Goal: Task Accomplishment & Management: Use online tool/utility

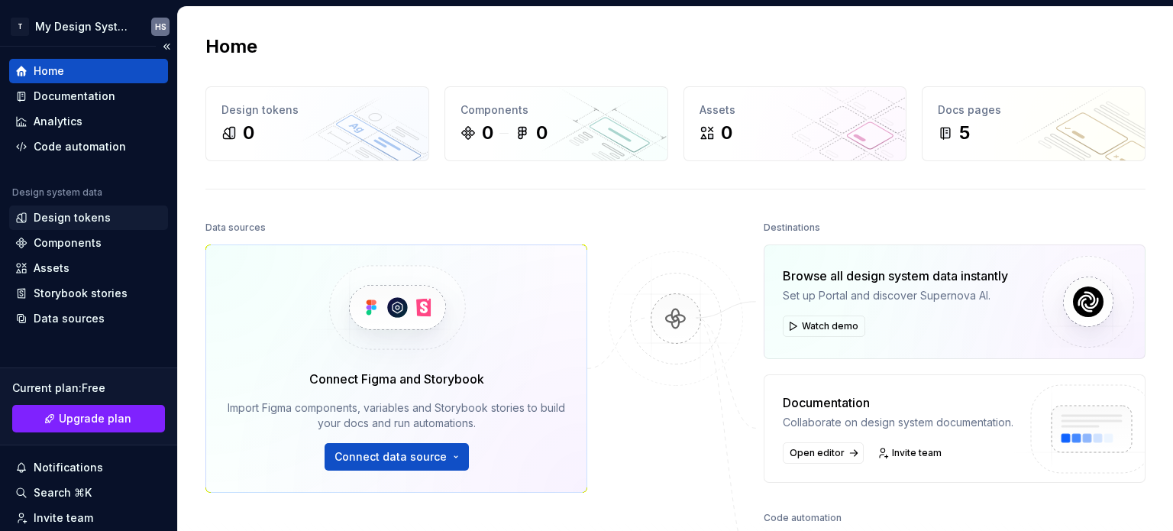
click at [102, 221] on div "Design tokens" at bounding box center [72, 217] width 77 height 15
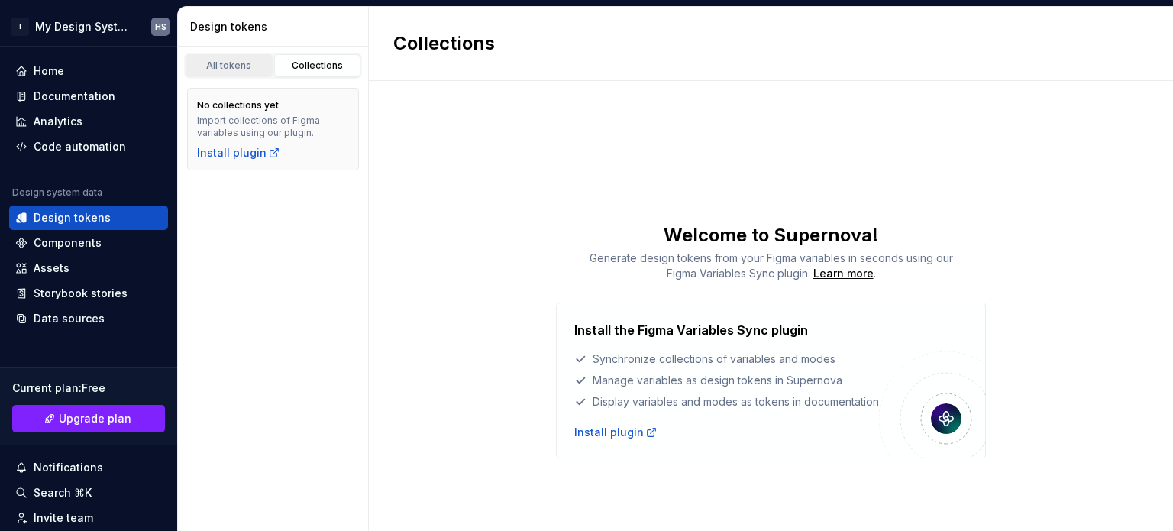
click at [221, 66] on div "All tokens" at bounding box center [229, 66] width 76 height 12
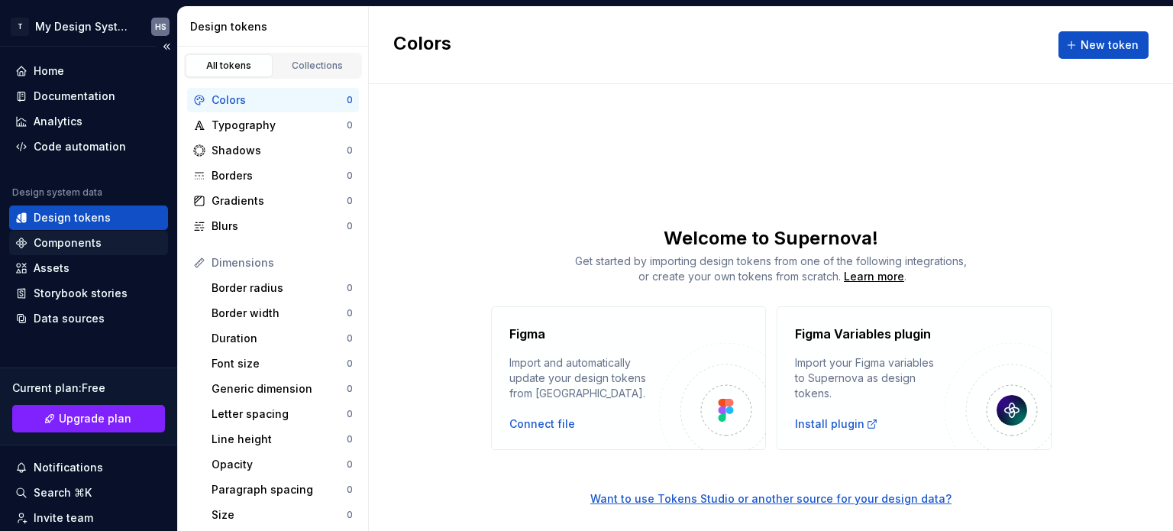
click at [98, 231] on div "Components" at bounding box center [88, 243] width 159 height 24
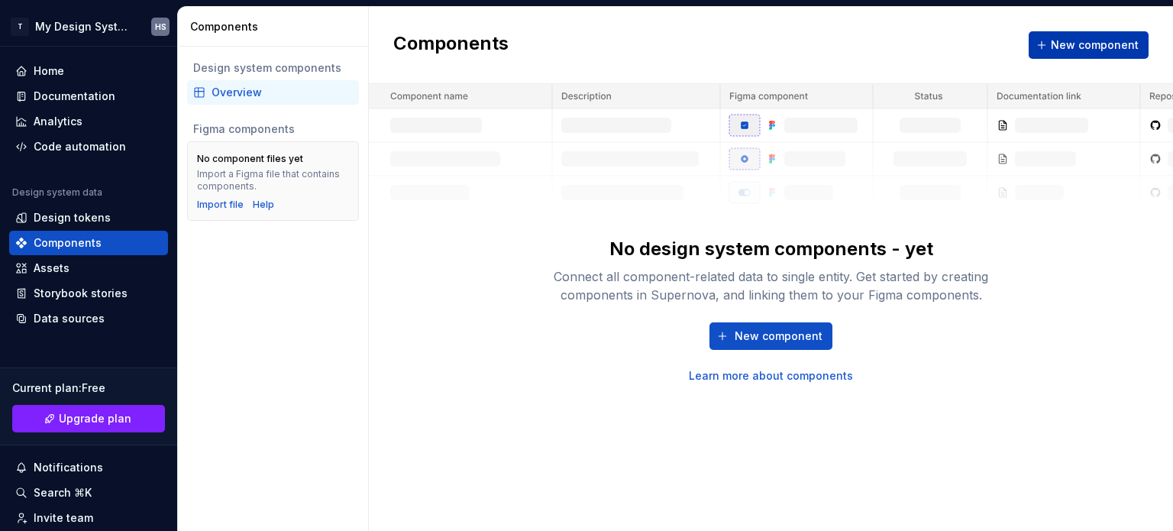
click at [1057, 39] on span "New component" at bounding box center [1095, 44] width 88 height 15
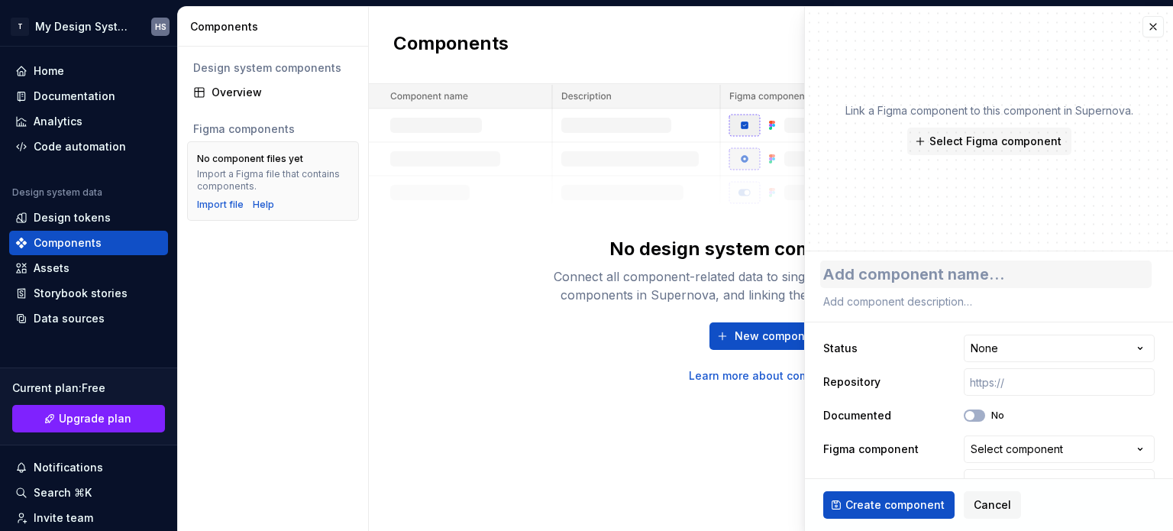
click at [947, 273] on textarea at bounding box center [985, 273] width 331 height 27
type textarea "*"
type textarea "B"
type textarea "*"
type textarea "Bu"
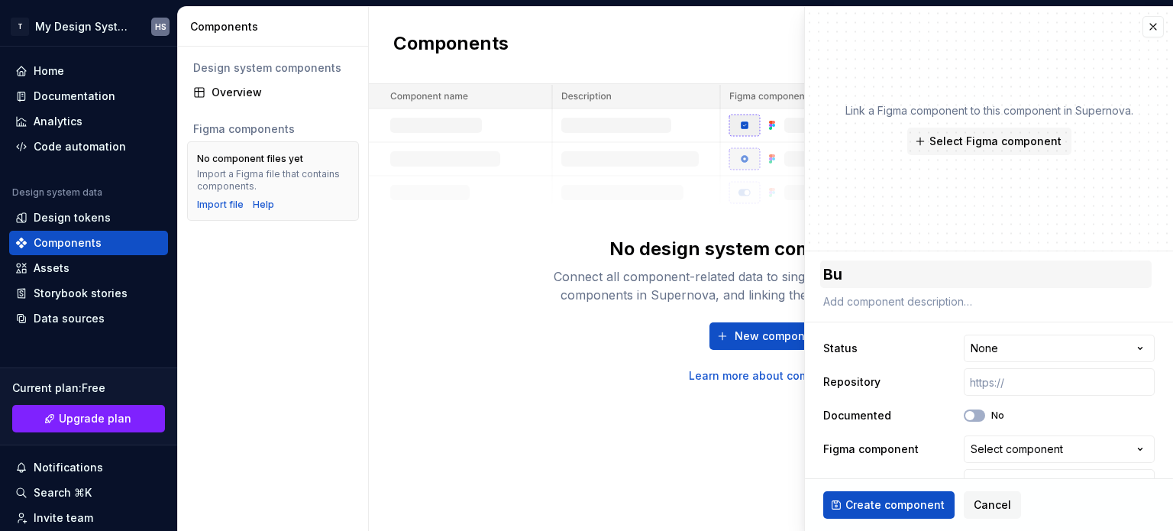
type textarea "*"
type textarea "But"
type textarea "*"
type textarea "Butt"
type textarea "*"
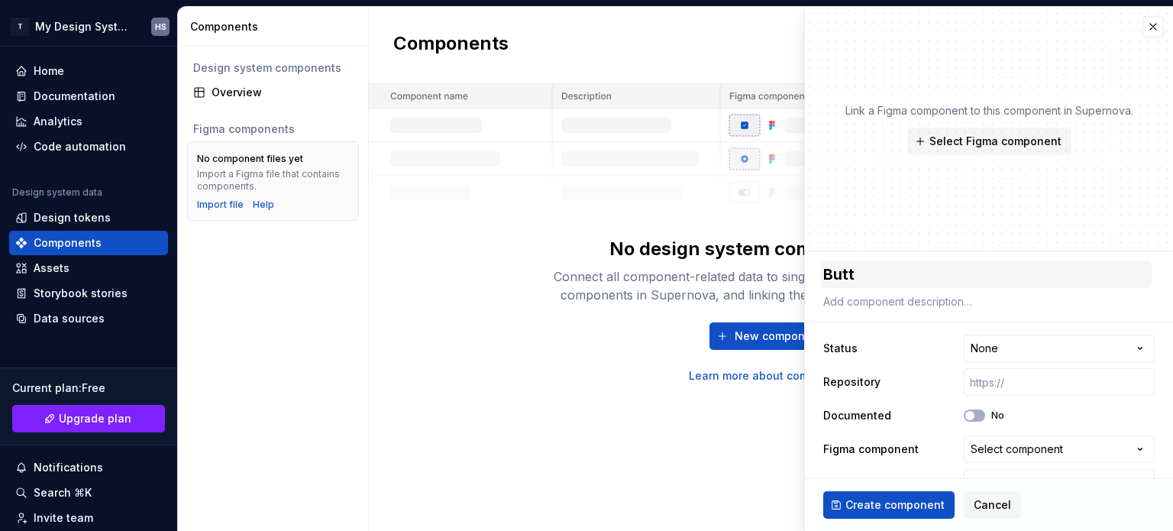
type textarea "Butto"
type textarea "*"
type textarea "Button"
click at [1002, 344] on html "**********" at bounding box center [586, 265] width 1173 height 531
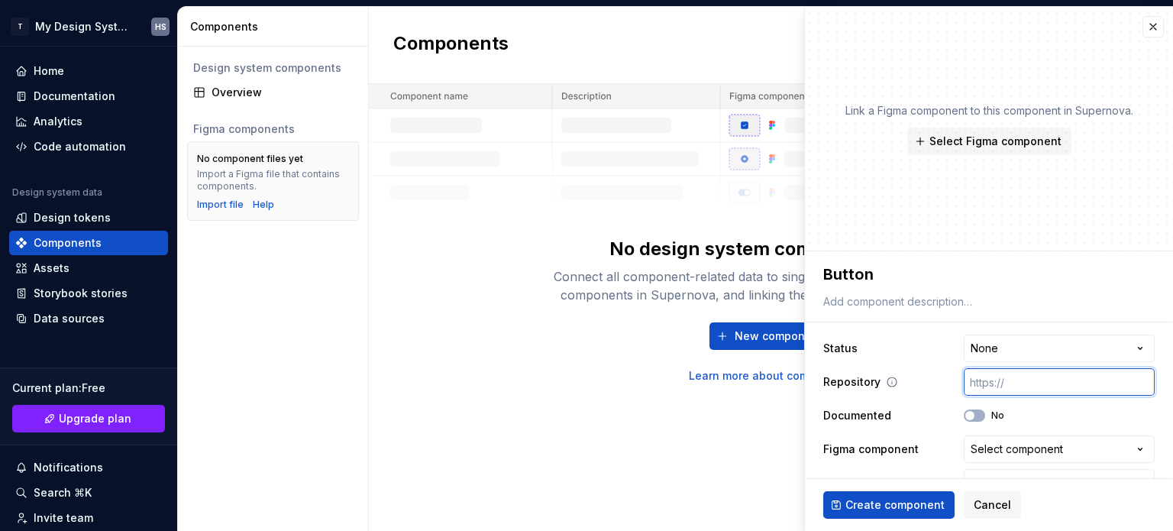
click at [1018, 379] on input "text" at bounding box center [1058, 381] width 191 height 27
click at [887, 378] on icon at bounding box center [891, 381] width 9 height 9
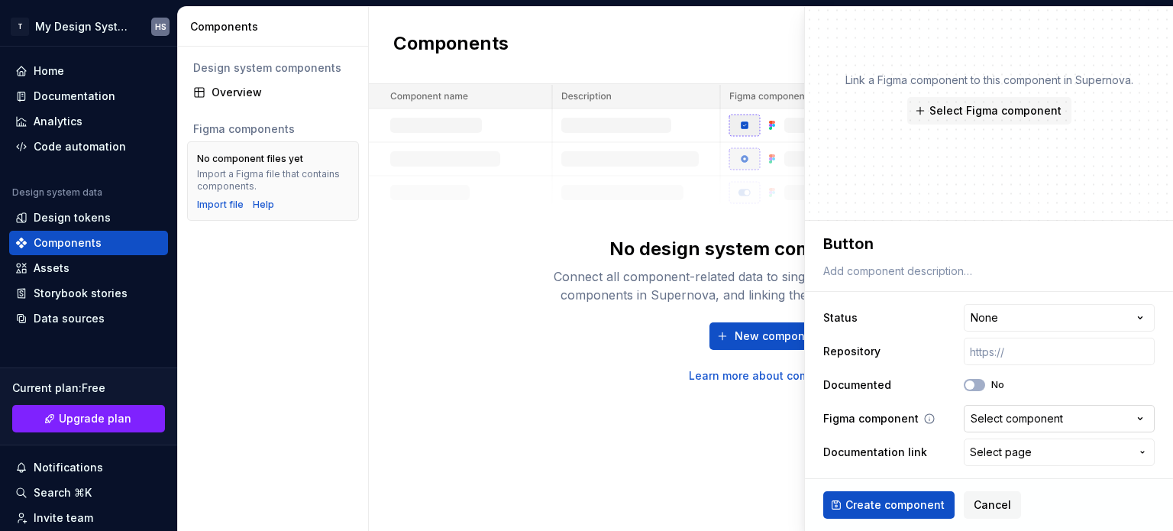
click at [971, 411] on div "Select component" at bounding box center [1016, 418] width 92 height 15
click at [983, 418] on html "**********" at bounding box center [586, 265] width 1173 height 531
click at [993, 446] on span "Select page" at bounding box center [1001, 451] width 62 height 15
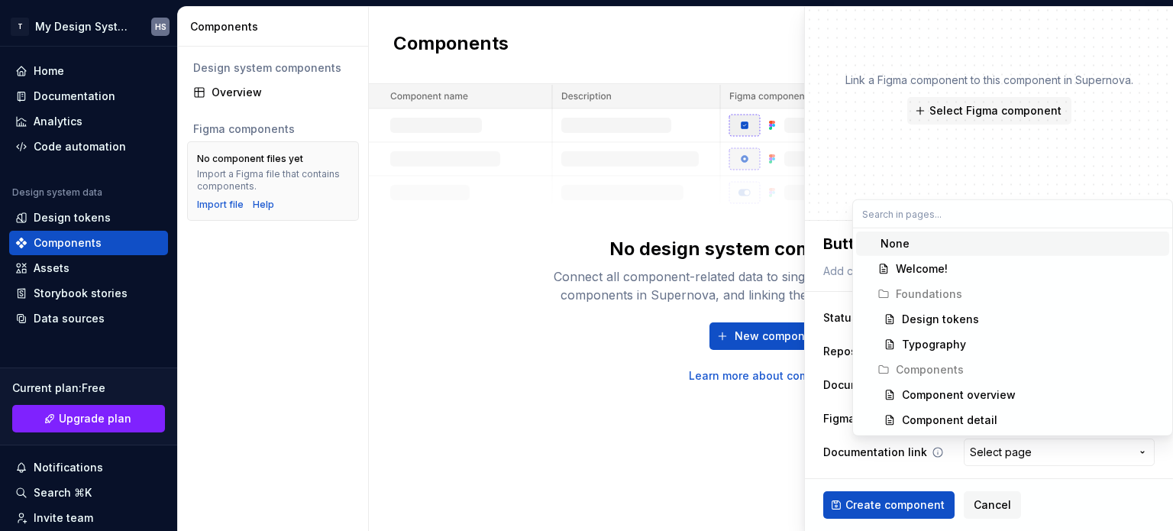
click at [993, 446] on html "**********" at bounding box center [586, 265] width 1173 height 531
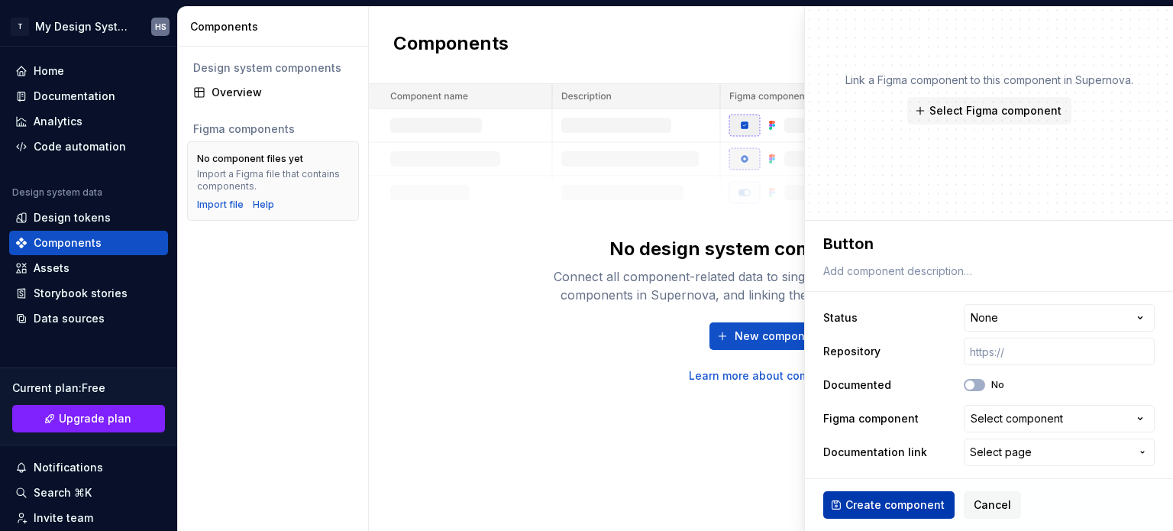
click at [924, 493] on button "Create component" at bounding box center [888, 504] width 131 height 27
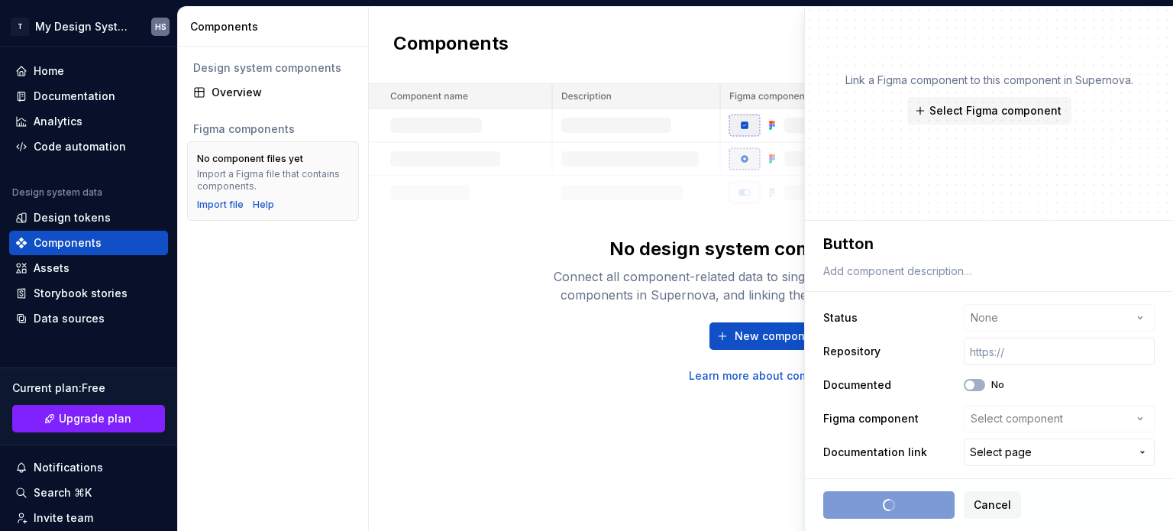
type textarea "*"
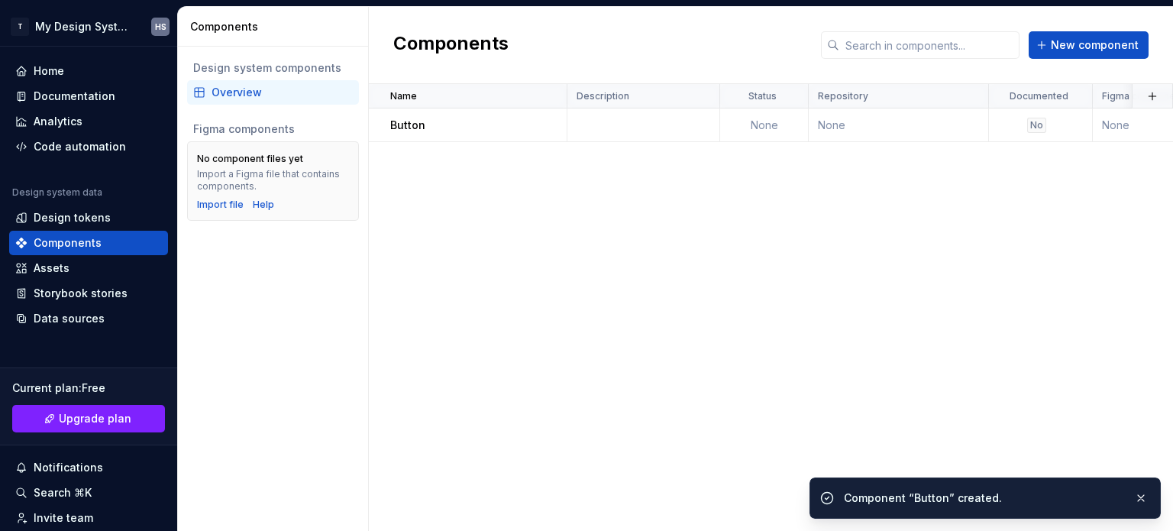
click at [733, 299] on div "Name Description Status Repository Documented Figma component Documentation lin…" at bounding box center [771, 307] width 804 height 447
click at [626, 129] on td at bounding box center [643, 125] width 153 height 34
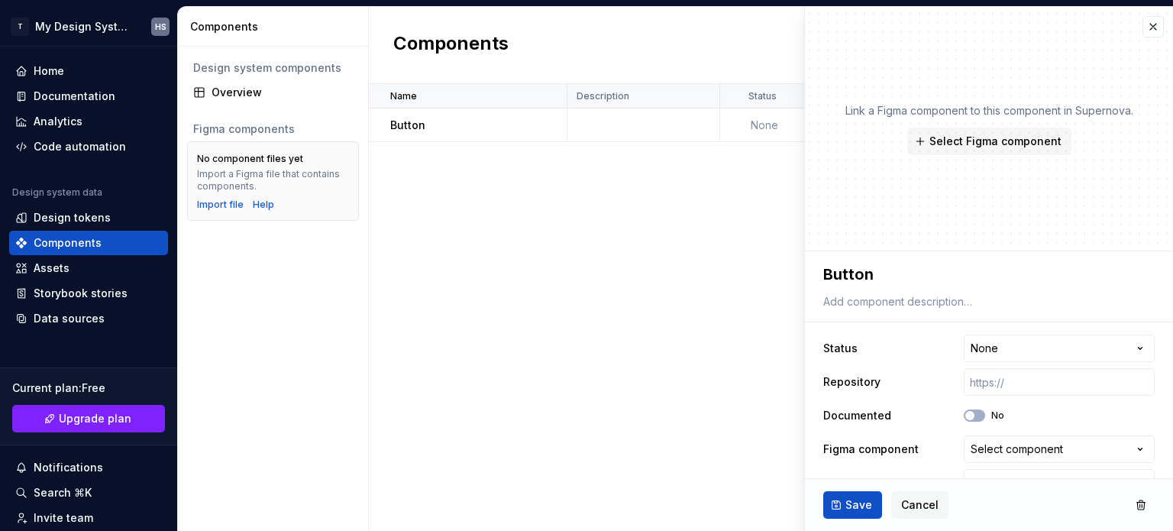
click at [644, 183] on div "Name Description Status Repository Documented Figma component Documentation lin…" at bounding box center [771, 307] width 804 height 447
click at [1143, 27] on button "button" at bounding box center [1152, 26] width 21 height 21
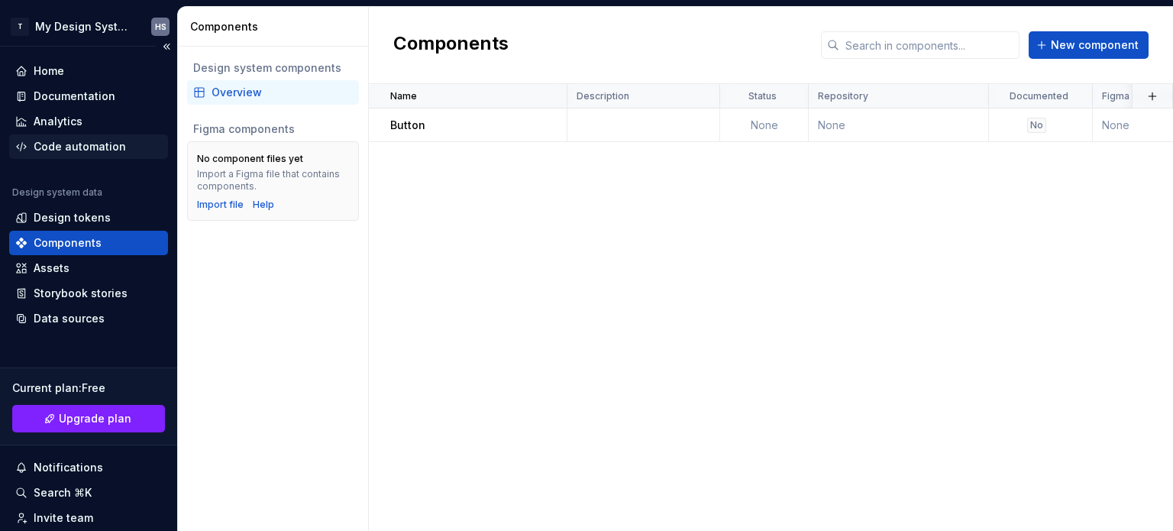
click at [86, 143] on div "Code automation" at bounding box center [80, 146] width 92 height 15
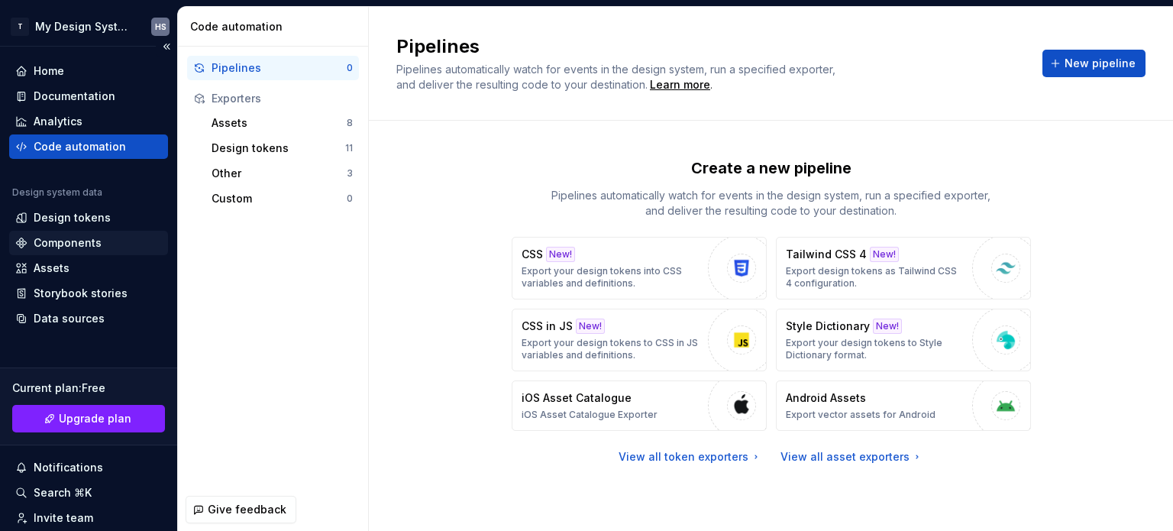
click at [86, 238] on div "Components" at bounding box center [68, 242] width 68 height 15
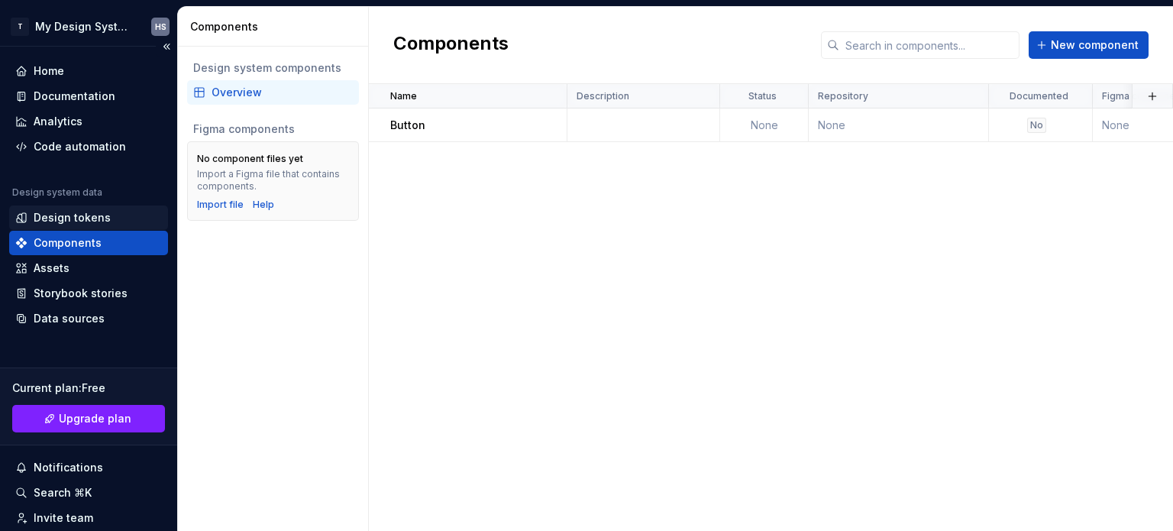
click at [61, 222] on div "Design tokens" at bounding box center [72, 217] width 77 height 15
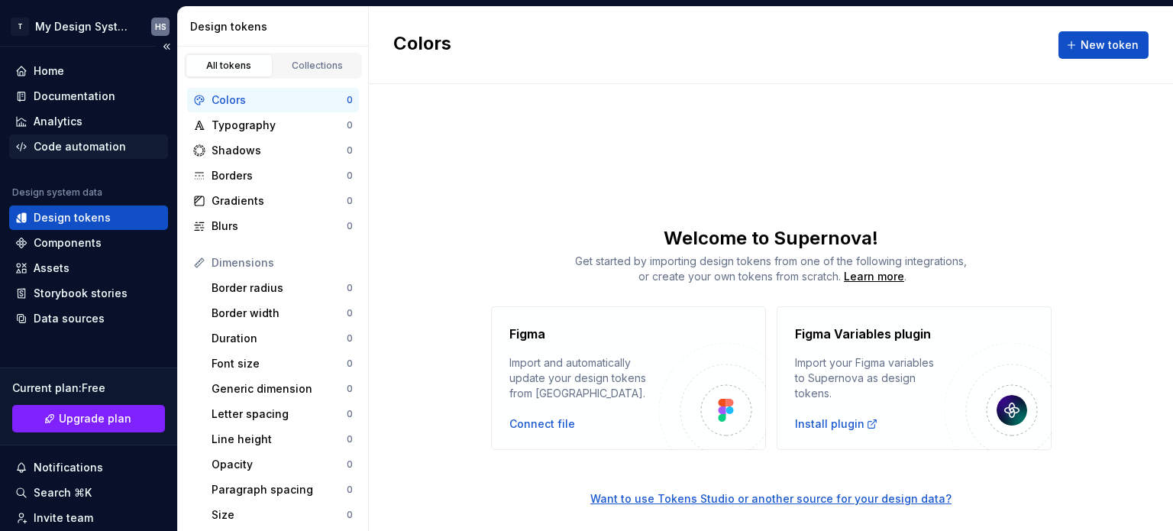
click at [115, 152] on div "Code automation" at bounding box center [80, 146] width 92 height 15
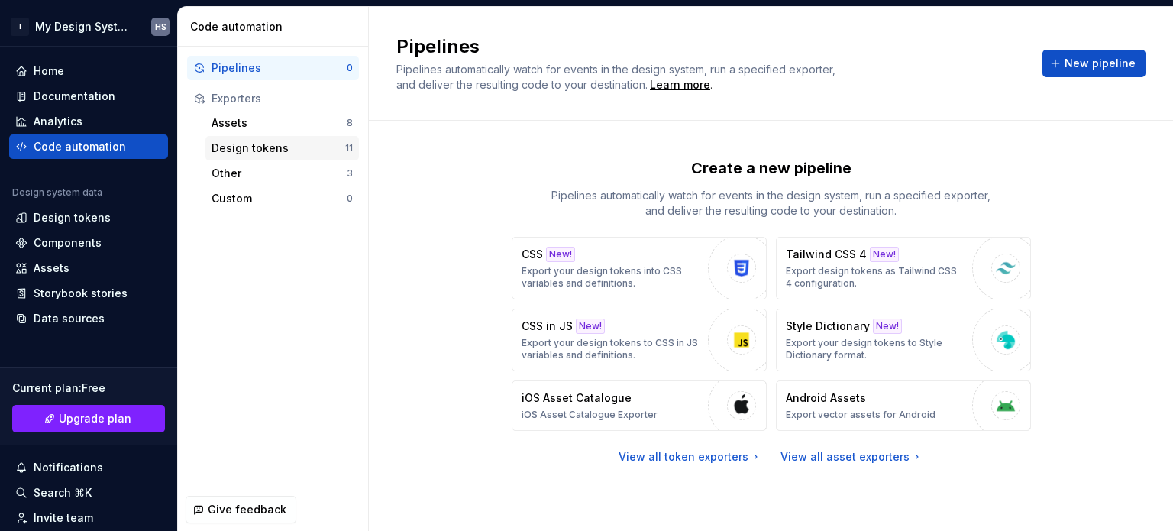
click at [251, 144] on div "Design tokens" at bounding box center [278, 147] width 134 height 15
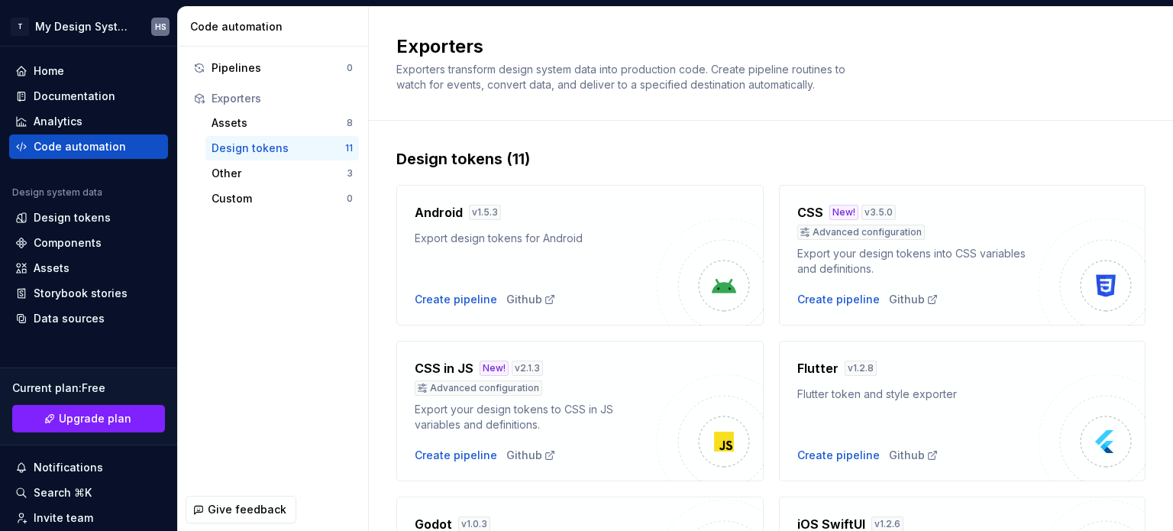
scroll to position [305, 0]
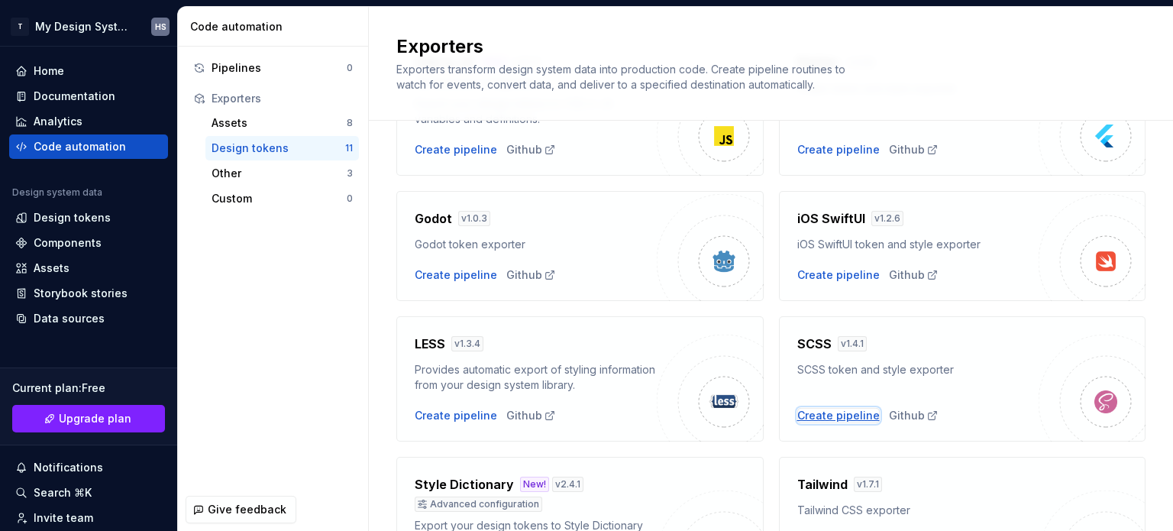
click at [836, 415] on div "Create pipeline" at bounding box center [838, 415] width 82 height 15
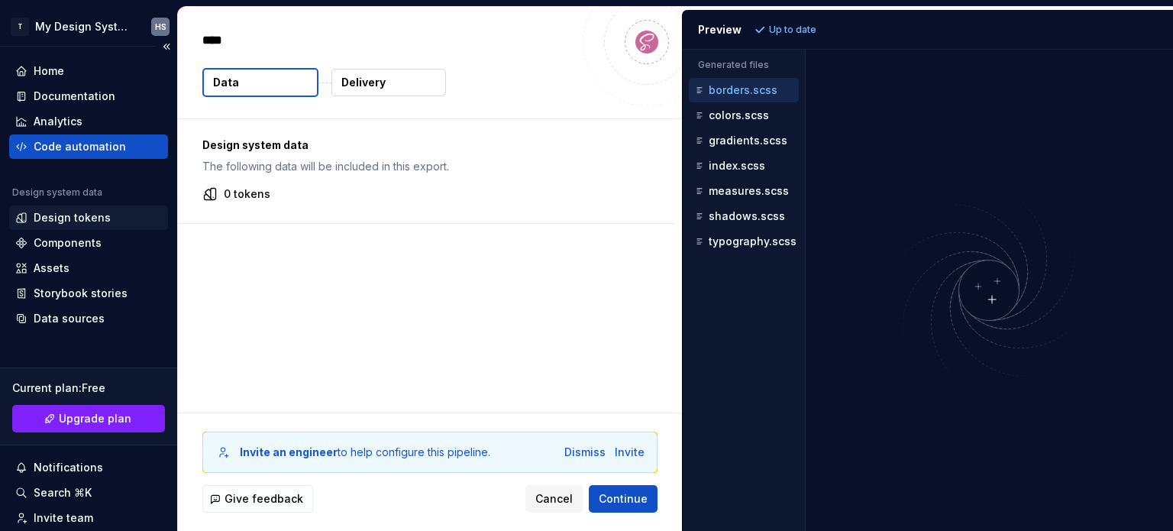
click at [86, 221] on div "Design tokens" at bounding box center [72, 217] width 77 height 15
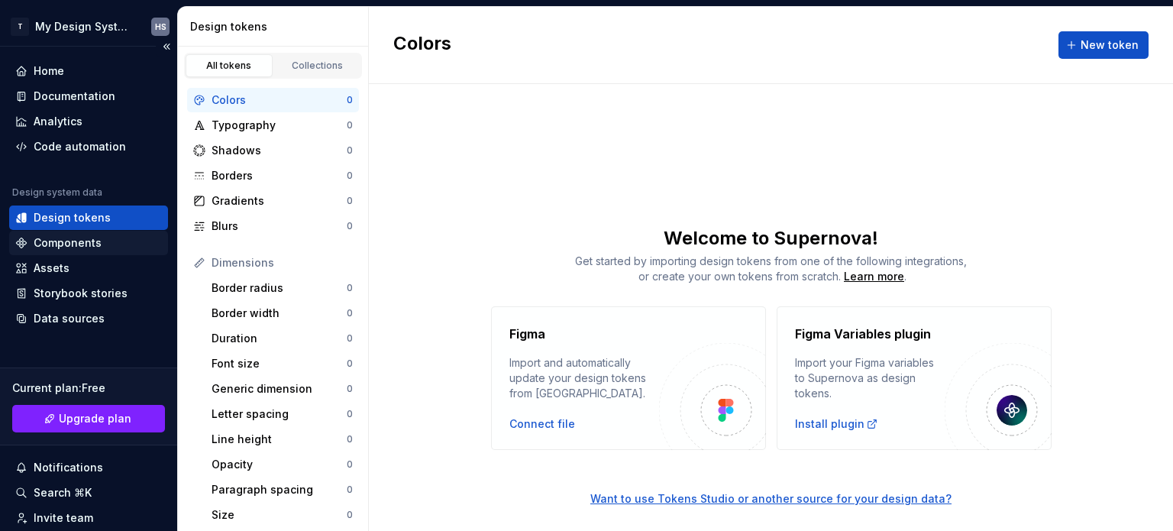
click at [86, 237] on div "Components" at bounding box center [68, 242] width 68 height 15
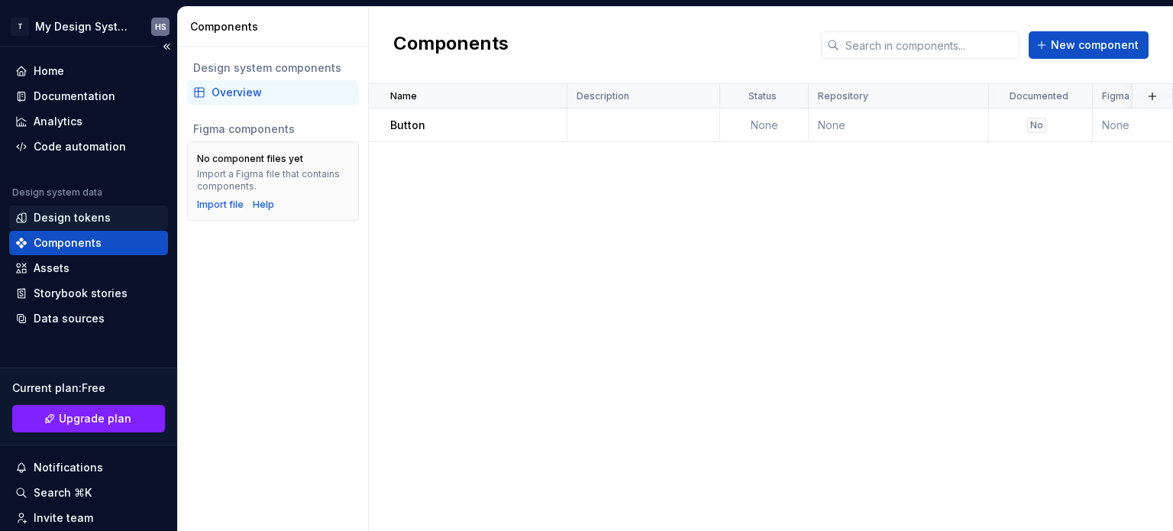
click at [53, 207] on div "Design tokens" at bounding box center [88, 217] width 159 height 24
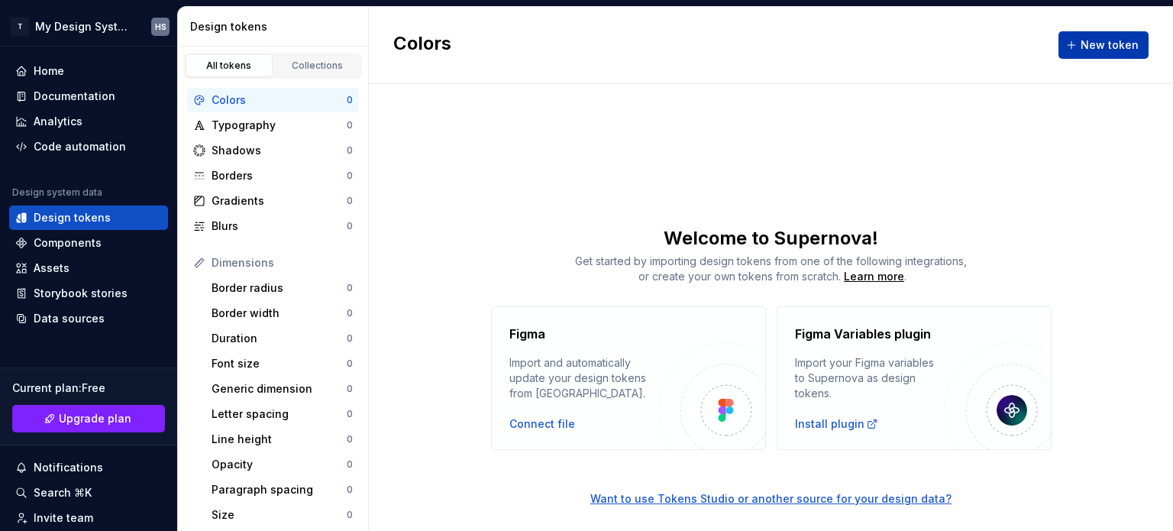
click at [1115, 57] on button "New token" at bounding box center [1103, 44] width 90 height 27
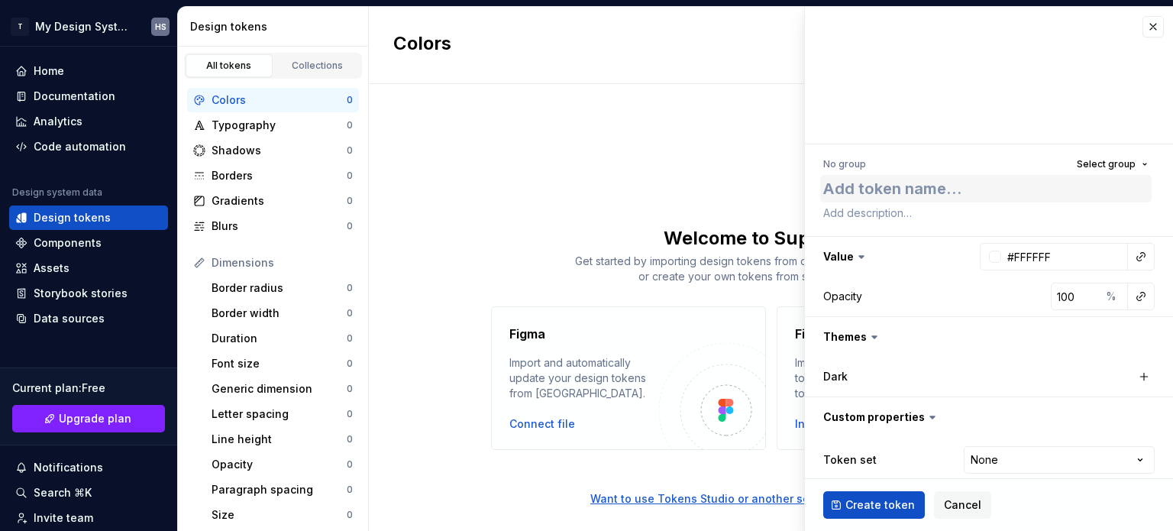
click at [947, 192] on textarea at bounding box center [985, 188] width 331 height 27
type textarea "*"
type textarea "W"
type textarea "*"
type textarea "Wh"
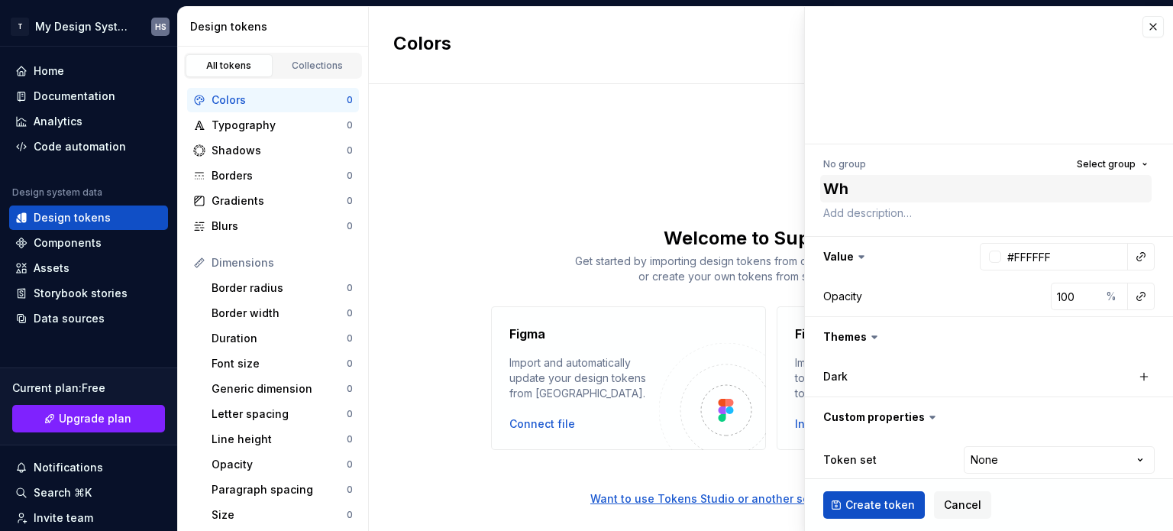
type textarea "*"
type textarea "Wht"
type textarea "*"
type textarea "Whte"
type textarea "*"
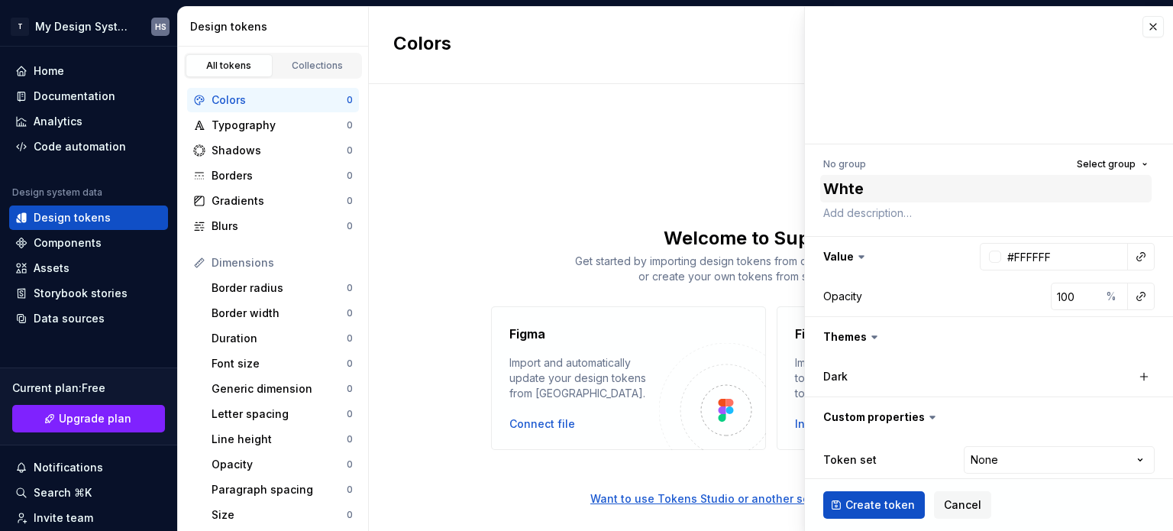
type textarea "Wht"
type textarea "*"
type textarea "Wh"
type textarea "*"
type textarea "Whi"
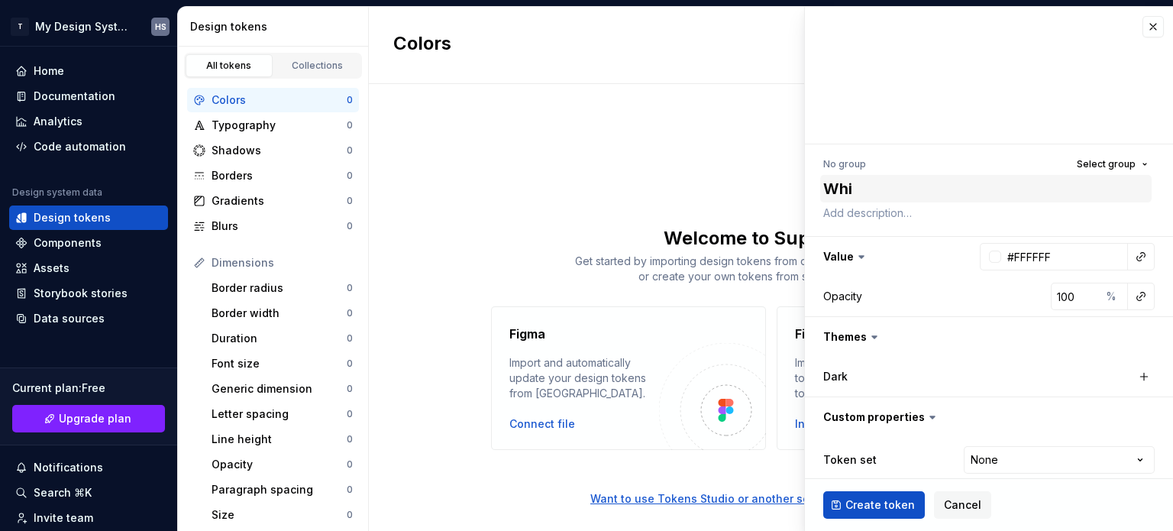
type textarea "*"
type textarea "Whit"
type textarea "*"
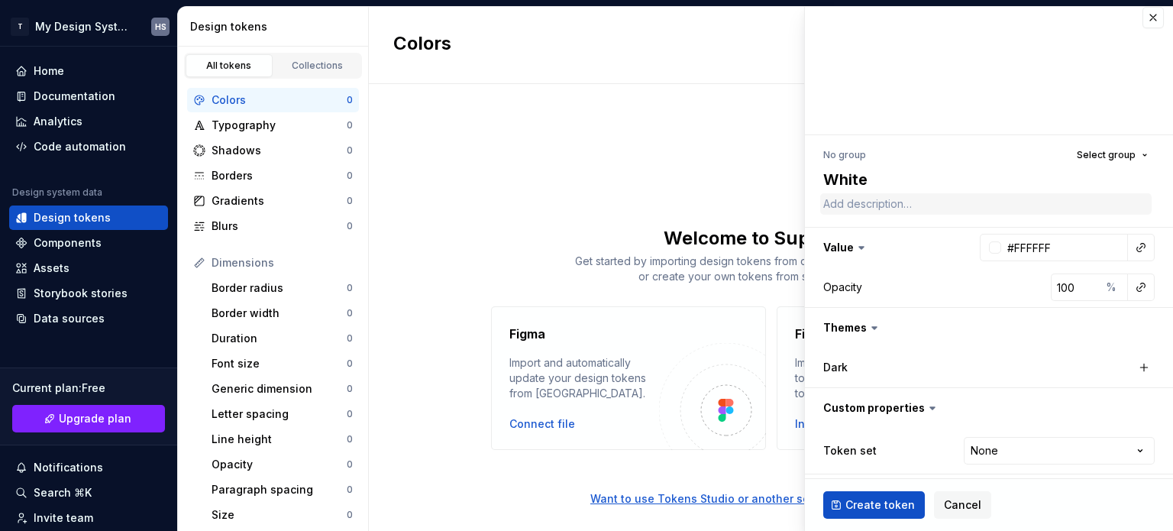
scroll to position [14, 0]
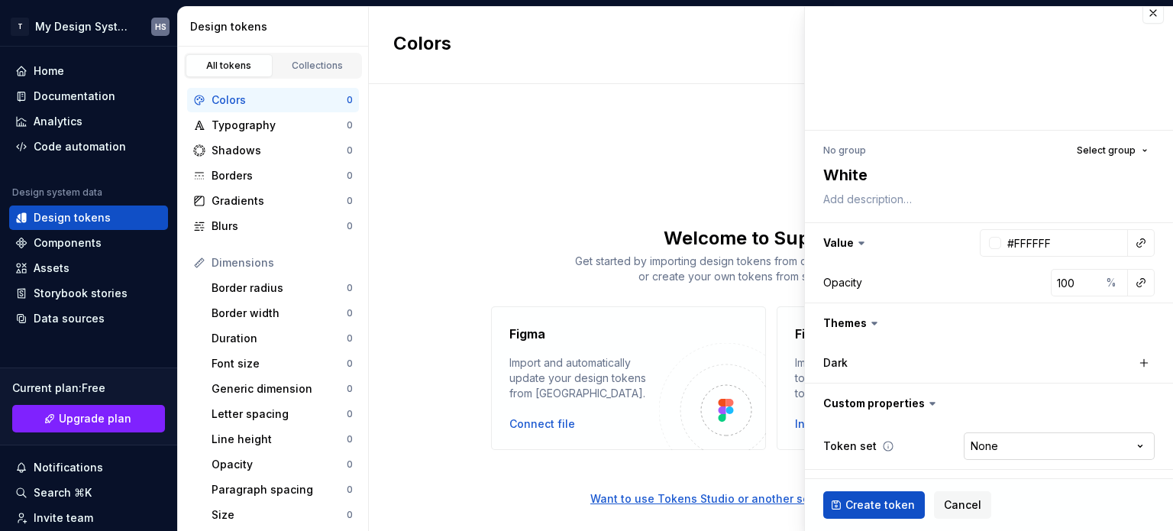
type textarea "White"
click at [1022, 443] on html "T My Design System HS Home Documentation Analytics Code automation Design syste…" at bounding box center [586, 265] width 1173 height 531
click at [922, 443] on html "T My Design System HS Home Documentation Analytics Code automation Design syste…" at bounding box center [586, 265] width 1173 height 531
click at [1012, 457] on html "T My Design System HS Home Documentation Analytics Code automation Design syste…" at bounding box center [586, 265] width 1173 height 531
select select "**********"
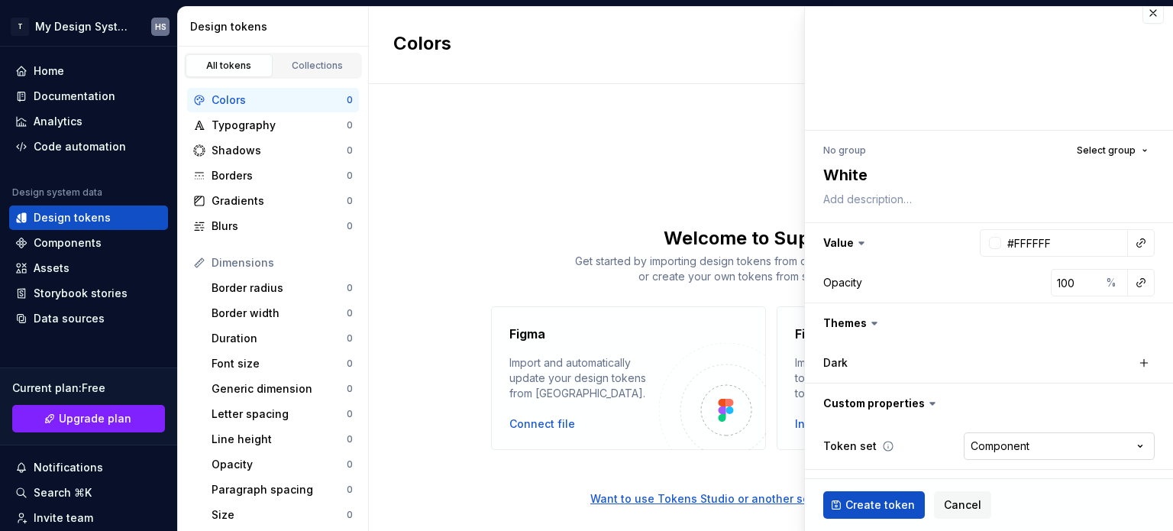
click at [987, 440] on html "T My Design System HS Home Documentation Analytics Code automation Design syste…" at bounding box center [586, 265] width 1173 height 531
click at [989, 442] on html "T My Design System HS Home Documentation Analytics Code automation Design syste…" at bounding box center [586, 265] width 1173 height 531
click at [992, 349] on div "Dark" at bounding box center [988, 362] width 331 height 27
click at [827, 362] on label "Dark" at bounding box center [835, 362] width 24 height 15
click at [1133, 362] on button "button" at bounding box center [1143, 362] width 21 height 21
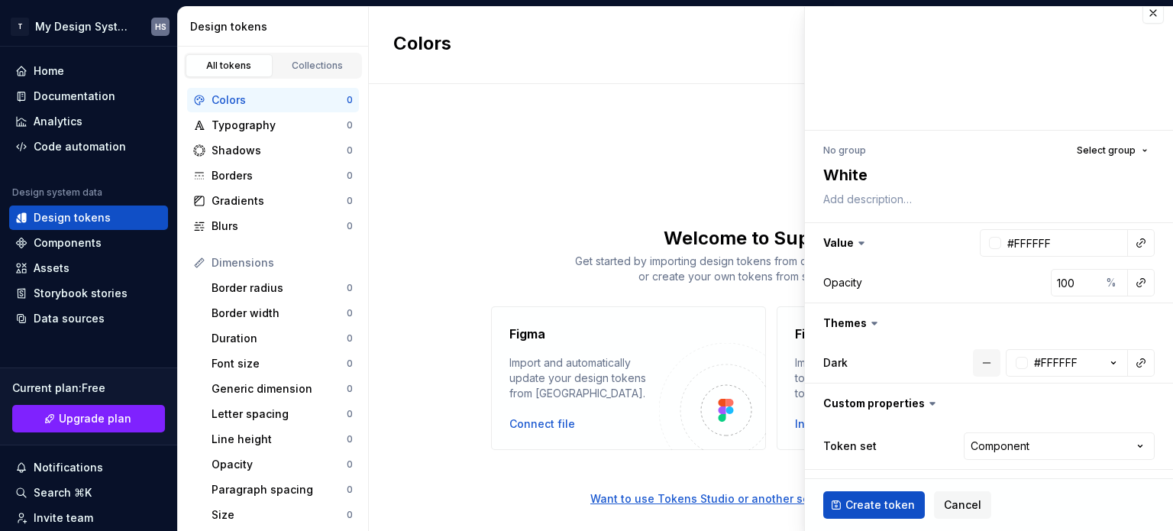
click at [973, 357] on button "button" at bounding box center [986, 362] width 27 height 27
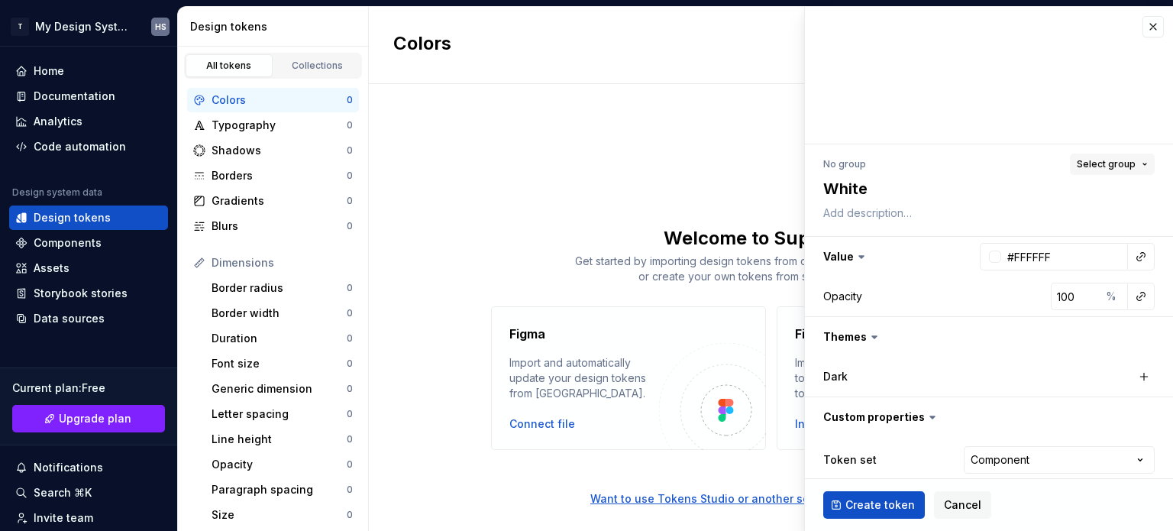
click at [1100, 164] on span "Select group" at bounding box center [1105, 164] width 59 height 12
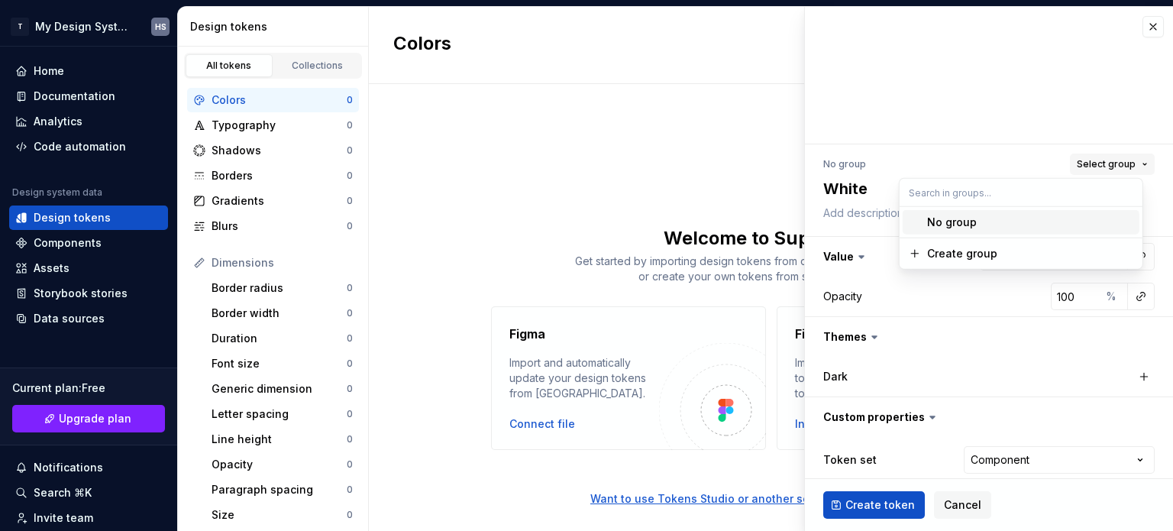
click at [1103, 161] on span "Select group" at bounding box center [1105, 164] width 59 height 12
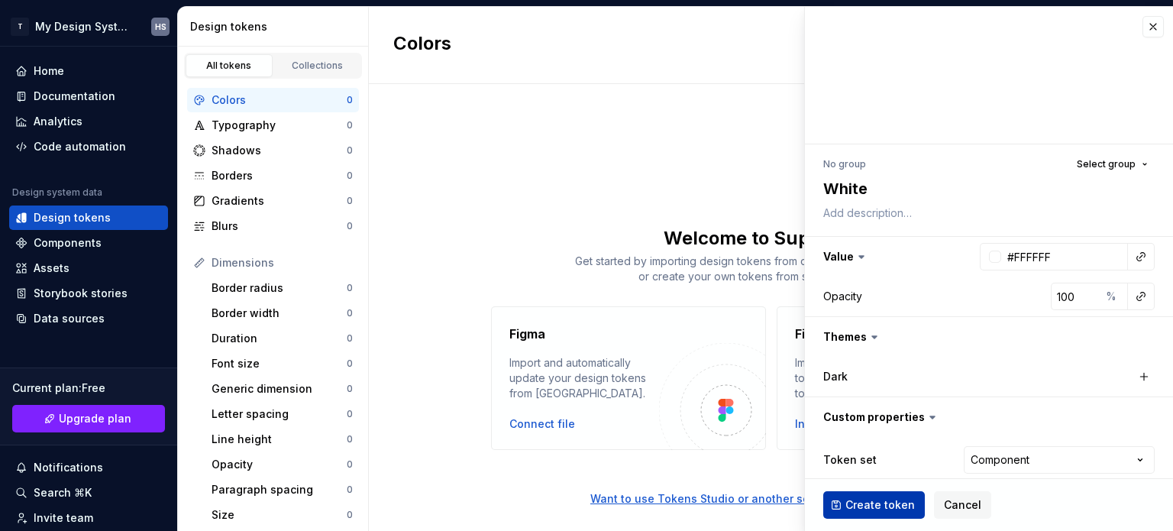
click at [873, 503] on span "Create token" at bounding box center [879, 504] width 69 height 15
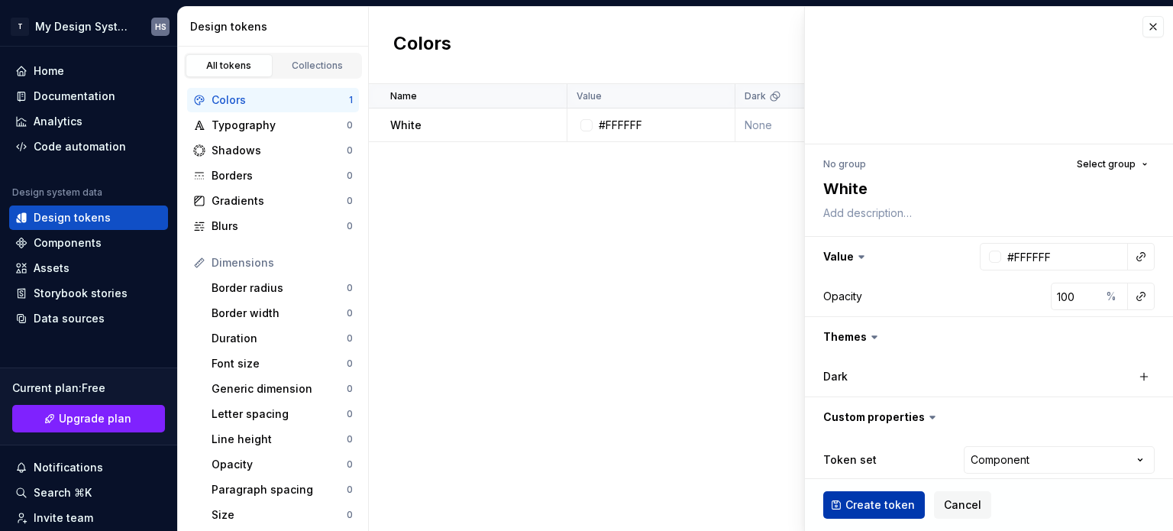
type textarea "*"
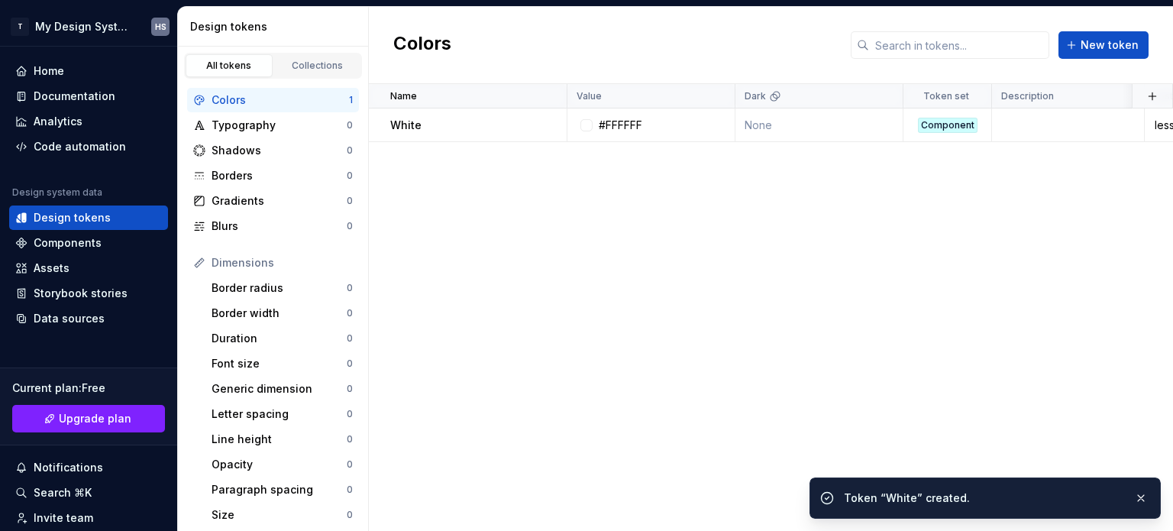
click at [739, 378] on div "Name Value Dark Token set Description Last updated White #FFFFFF None Component…" at bounding box center [771, 307] width 804 height 447
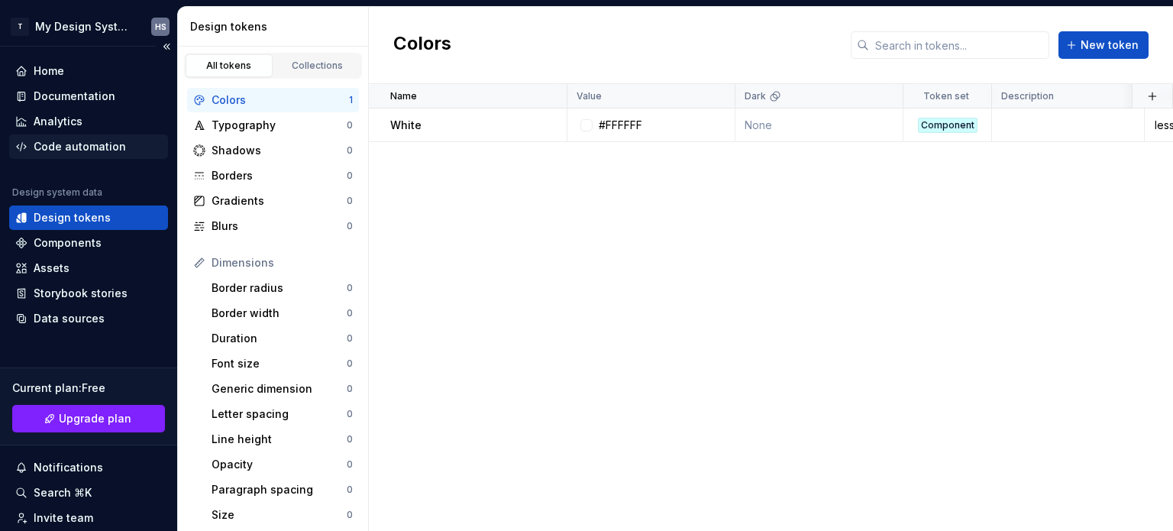
click at [85, 139] on div "Code automation" at bounding box center [80, 146] width 92 height 15
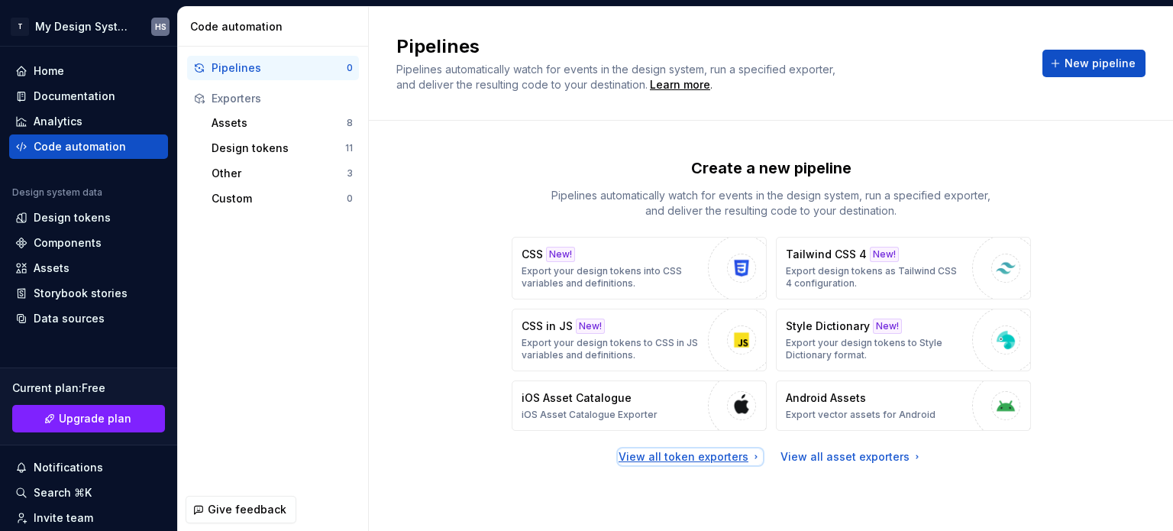
click at [675, 454] on div "View all token exporters" at bounding box center [690, 456] width 144 height 15
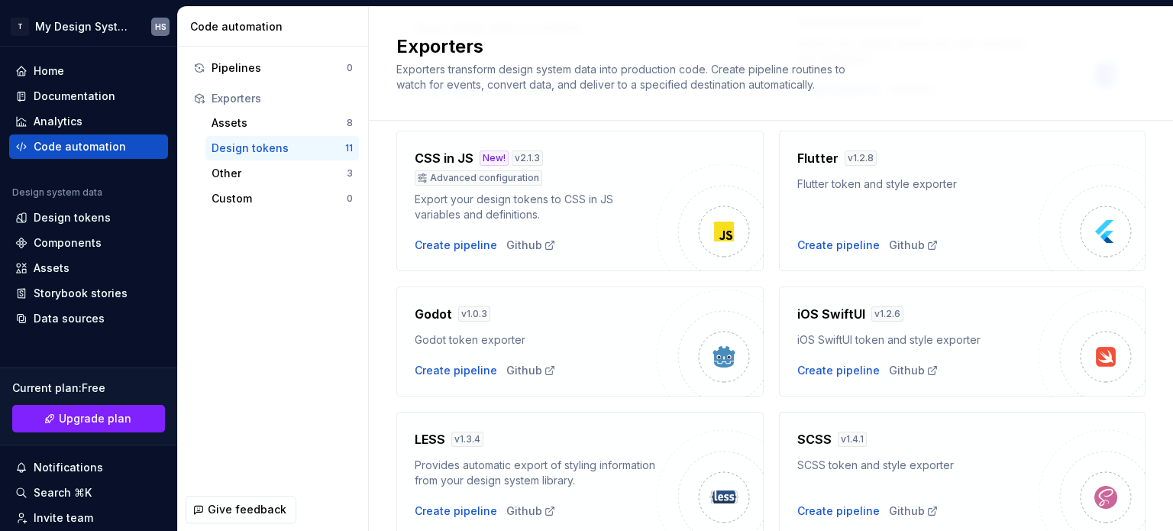
scroll to position [305, 0]
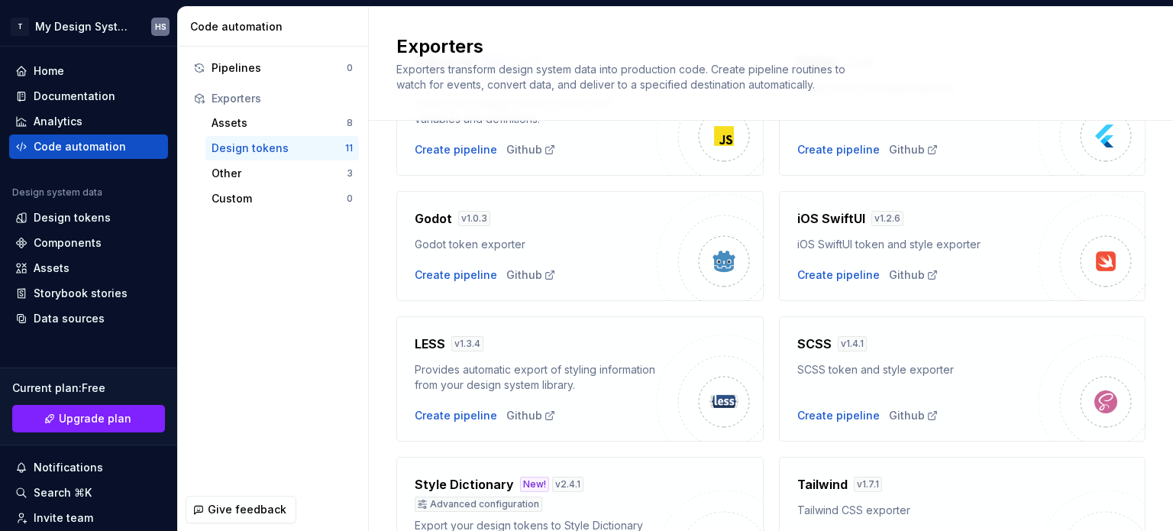
click at [819, 357] on div "SCSS v 1.4.1 SCSS token and style exporter" at bounding box center [918, 355] width 242 height 43
click at [815, 411] on div "Create pipeline" at bounding box center [838, 415] width 82 height 15
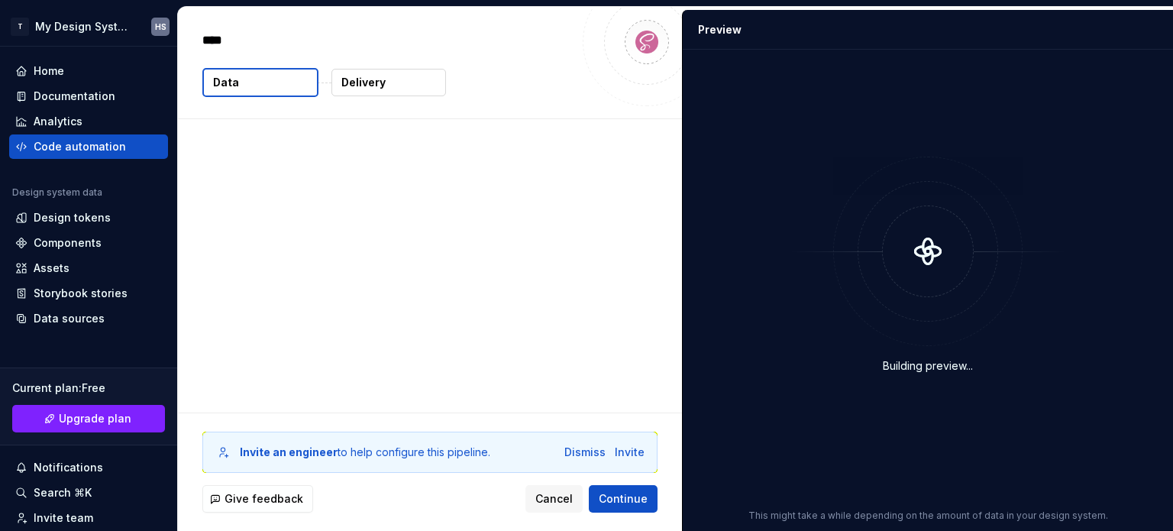
type textarea "*"
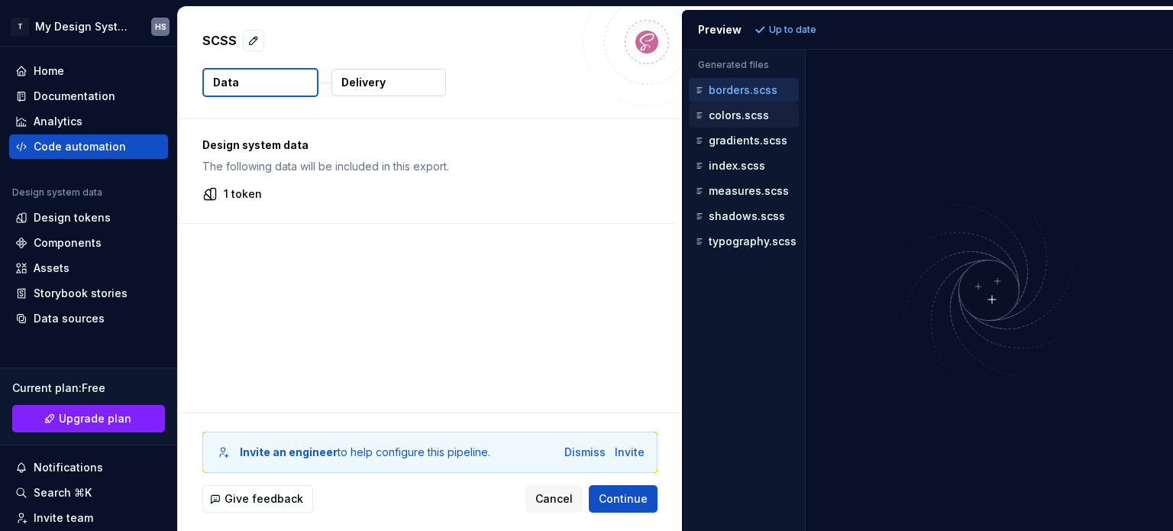
click at [736, 113] on p "colors.scss" at bounding box center [738, 115] width 60 height 12
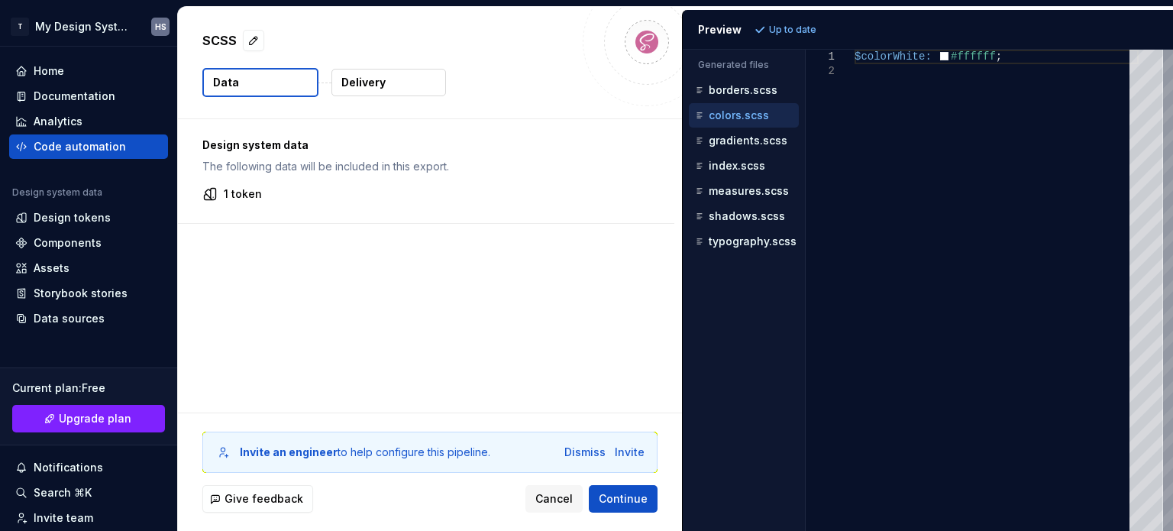
click at [926, 52] on div "$colorWhite: #ffffff ;" at bounding box center [996, 290] width 284 height 481
drag, startPoint x: 915, startPoint y: 49, endPoint x: 905, endPoint y: 55, distance: 11.7
click at [905, 55] on div "$colorWhite: #ffffff ;" at bounding box center [996, 290] width 284 height 481
click at [983, 69] on div "$colorWhite: #ffffff ;" at bounding box center [996, 290] width 284 height 481
click at [984, 58] on div "$colorWhite: #ffffff ;" at bounding box center [996, 290] width 284 height 481
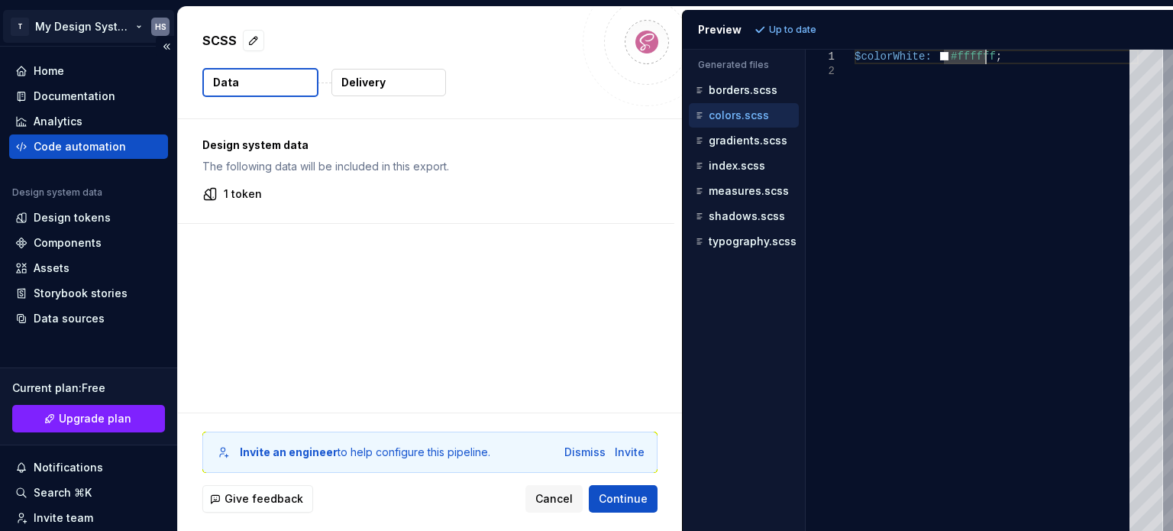
type textarea "**********"
click at [121, 27] on html "**********" at bounding box center [586, 265] width 1173 height 531
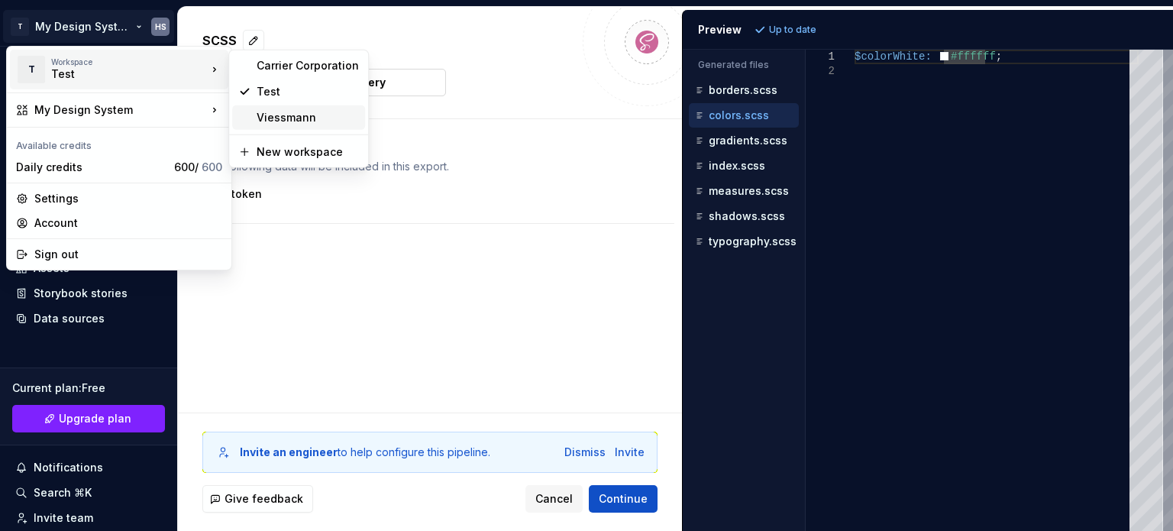
click at [263, 110] on div "Viessmann" at bounding box center [308, 117] width 102 height 15
